Goal: Task Accomplishment & Management: Use online tool/utility

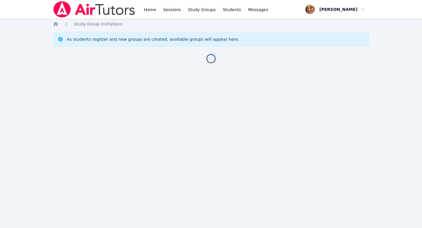
click at [56, 25] on icon "Breadcrumb" at bounding box center [55, 24] width 5 height 5
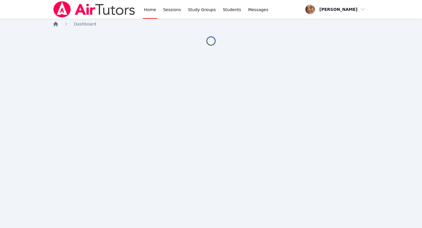
drag, startPoint x: 0, startPoint y: 0, endPoint x: 56, endPoint y: 25, distance: 61.6
click at [56, 25] on icon "Breadcrumb" at bounding box center [55, 24] width 5 height 5
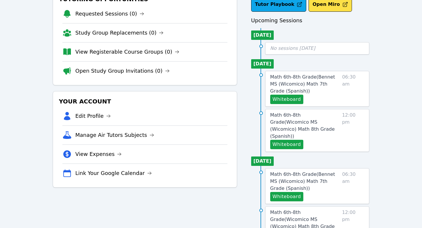
scroll to position [45, 0]
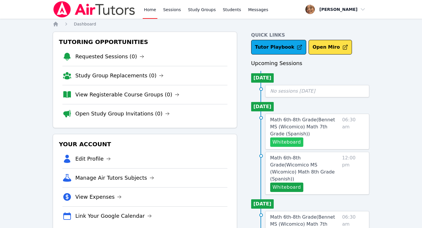
click at [290, 141] on button "Whiteboard" at bounding box center [286, 141] width 33 height 9
click at [287, 142] on button "Whiteboard" at bounding box center [286, 141] width 33 height 9
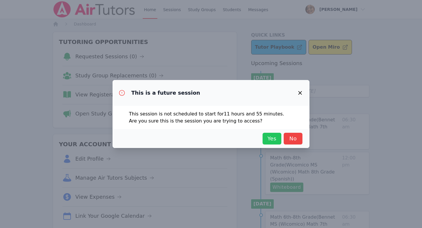
click at [271, 136] on span "Yes" at bounding box center [271, 138] width 13 height 8
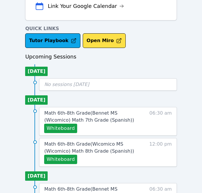
scroll to position [211, 0]
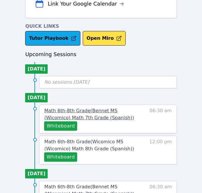
click at [100, 110] on span "Math 6th-8th Grade ( Bennet MS (Wicomico) Math 7th Grade (Spanish) )" at bounding box center [89, 114] width 90 height 13
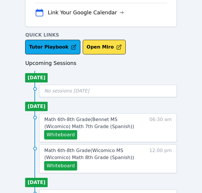
scroll to position [220, 0]
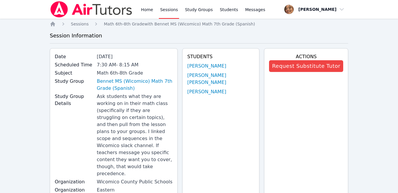
drag, startPoint x: 127, startPoint y: 88, endPoint x: 101, endPoint y: 78, distance: 27.6
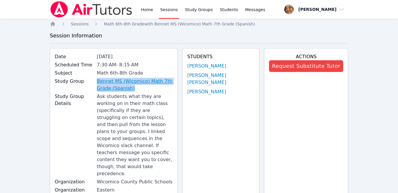
drag, startPoint x: 98, startPoint y: 80, endPoint x: 129, endPoint y: 89, distance: 31.7
click at [129, 89] on div "Study Group Bennet MS (Wicomico) Math 7th Grade (Spanish)" at bounding box center [114, 85] width 118 height 15
copy div "Bennet MS (Wicomico) Math 7th Grade (Spanish)"
